Goal: Transaction & Acquisition: Purchase product/service

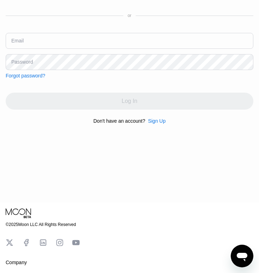
type input "[EMAIL_ADDRESS][DOMAIN_NAME]"
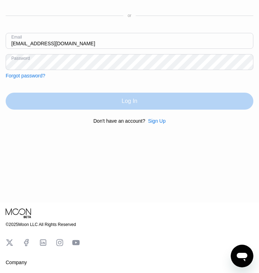
click at [104, 101] on div "Log In" at bounding box center [130, 101] width 248 height 17
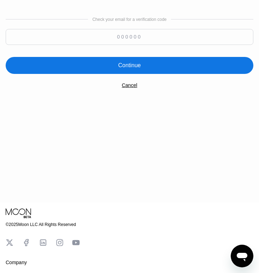
click at [118, 37] on input at bounding box center [130, 37] width 248 height 16
type input "205795"
click at [139, 68] on div "Continue" at bounding box center [129, 65] width 23 height 7
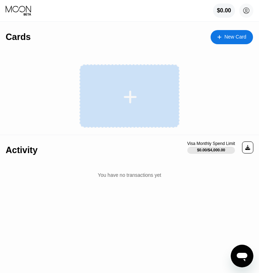
click at [132, 95] on icon at bounding box center [130, 97] width 14 height 16
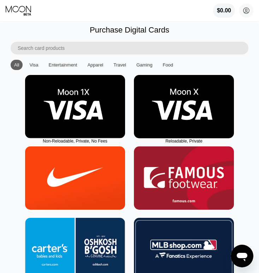
click at [63, 109] on img at bounding box center [75, 106] width 100 height 63
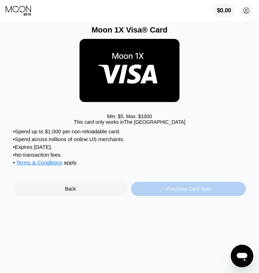
click at [158, 190] on div "Purchase Card Now" at bounding box center [188, 188] width 115 height 14
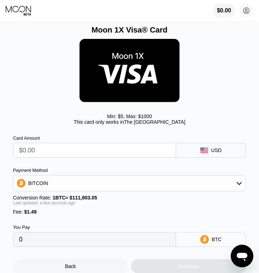
click at [169, 180] on div "BITCOIN" at bounding box center [129, 183] width 232 height 14
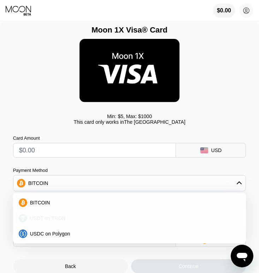
click at [67, 217] on div "USDT on TRON" at bounding box center [133, 218] width 213 height 6
type input "0.00"
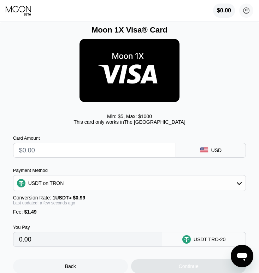
click at [36, 151] on input "text" at bounding box center [94, 150] width 151 height 14
type input "$1"
type input "2.52"
type input "$17"
type input "18.68"
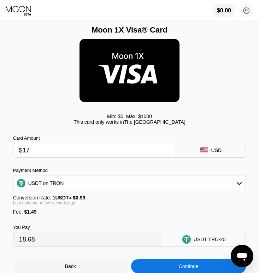
type input "$170"
type input "173.22"
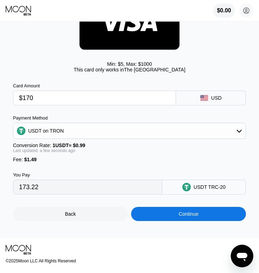
scroll to position [56, 0]
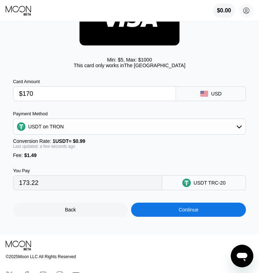
type input "$170"
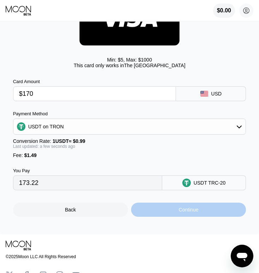
click at [163, 209] on div "Continue" at bounding box center [188, 209] width 115 height 14
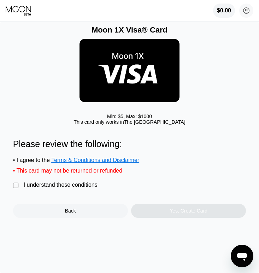
click at [14, 184] on div "" at bounding box center [16, 185] width 7 height 7
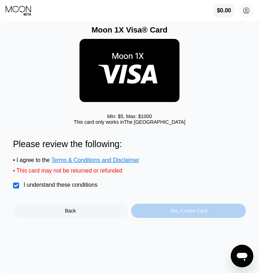
click at [174, 213] on div "Yes, Create Card" at bounding box center [188, 211] width 38 height 6
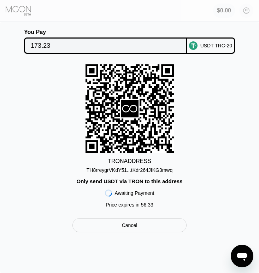
click at [110, 170] on div "TH8rreygrVKdY51...tKdr264JfKG3mwq" at bounding box center [130, 170] width 86 height 6
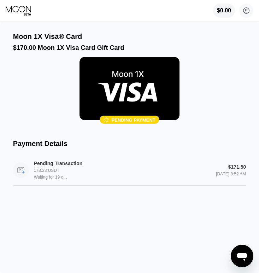
click at [216, 173] on div "[DATE] 8:52 AM" at bounding box center [231, 173] width 30 height 5
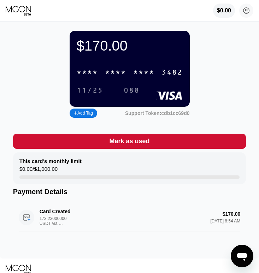
scroll to position [17, 0]
